Goal: Find specific page/section: Find specific page/section

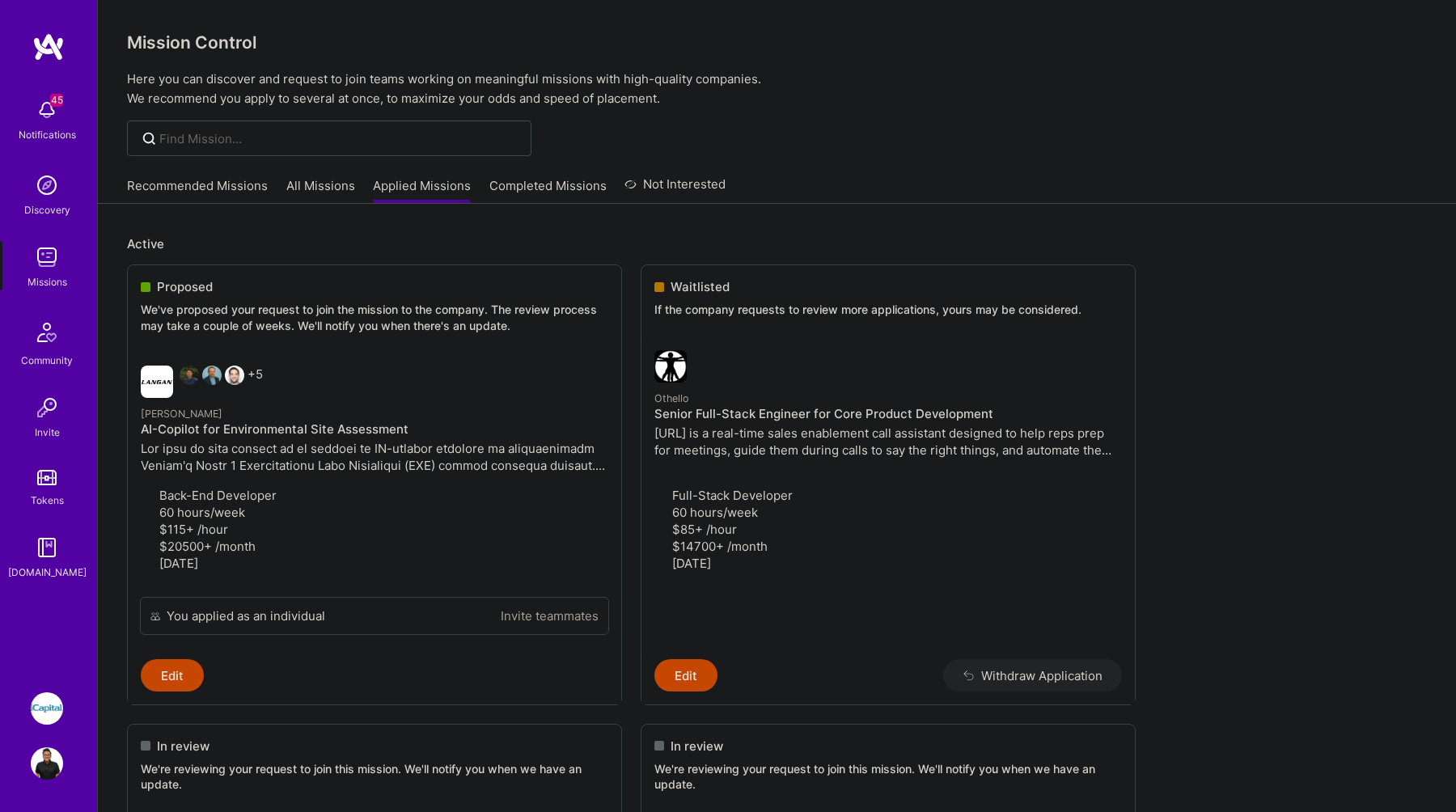
click at [301, 173] on div "Recommended Missions All Missions Applied Missions Completed Missions Not Inter…" at bounding box center [427, 185] width 599 height 35
click at [301, 183] on link "All Missions" at bounding box center [321, 191] width 69 height 27
